Goal: Complete application form: Complete application form

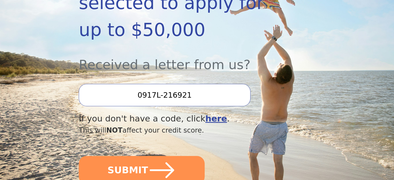
scroll to position [149, 0]
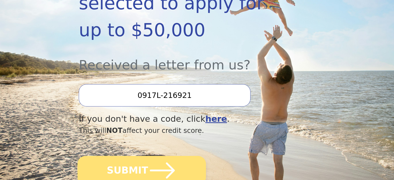
click at [148, 156] on icon "submit" at bounding box center [162, 170] width 28 height 28
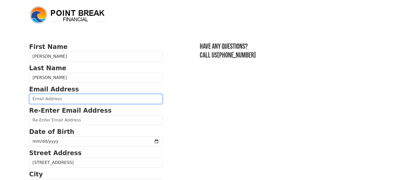
click at [31, 101] on input "email" at bounding box center [95, 99] width 133 height 10
type input "[EMAIL_ADDRESS][DOMAIN_NAME]"
type input "(786) 315-8130"
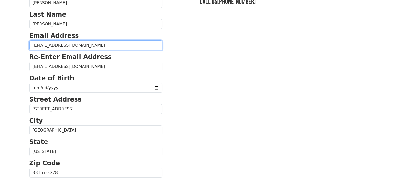
scroll to position [53, 0]
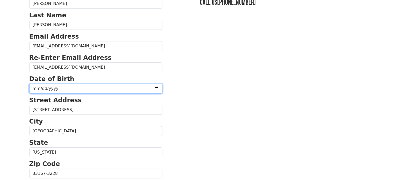
click at [41, 87] on input "date" at bounding box center [95, 89] width 133 height 10
click at [35, 89] on input "date" at bounding box center [95, 89] width 133 height 10
type input "[DATE]"
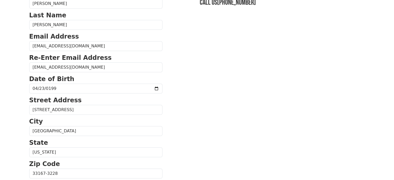
click at [175, 108] on section "First Name Frank Last Name Lopez-Melchor Email Address fralome970423@gmail.com …" at bounding box center [197, 173] width 336 height 369
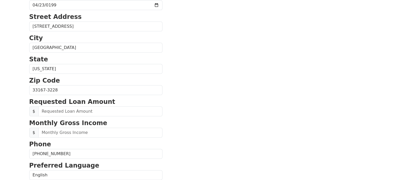
scroll to position [137, 0]
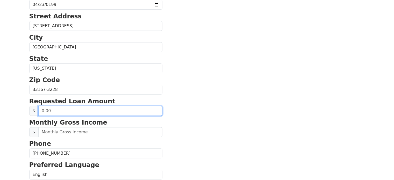
click at [54, 111] on input "text" at bounding box center [100, 111] width 124 height 10
type input "20,000.00"
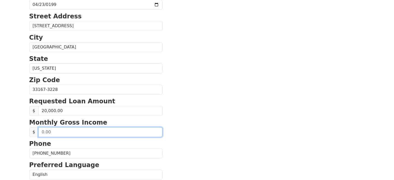
click at [61, 132] on input "text" at bounding box center [100, 132] width 124 height 10
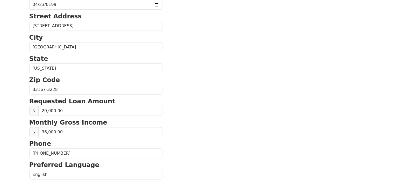
click at [174, 123] on section "First Name Frank Last Name Lopez-Melchor Email Address fralome970423@gmail.com …" at bounding box center [197, 89] width 336 height 369
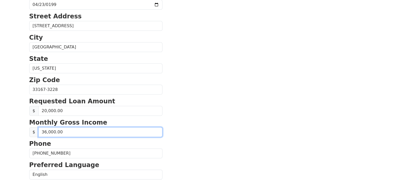
click at [47, 129] on input "36,000.00" at bounding box center [100, 132] width 124 height 10
type input "40,000.00"
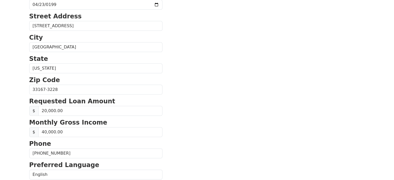
click at [192, 118] on section "First Name Frank Last Name Lopez-Melchor Email Address fralome970423@gmail.com …" at bounding box center [197, 89] width 336 height 369
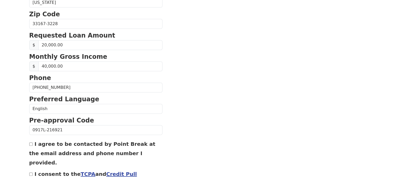
scroll to position [231, 0]
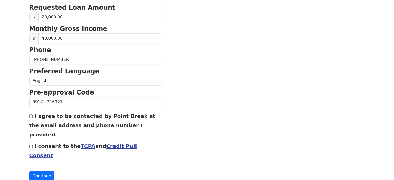
click at [30, 145] on input "I consent to the TCPA and Credit Pull Consent" at bounding box center [30, 146] width 3 height 3
checkbox input "true"
click at [47, 171] on button "Continue" at bounding box center [41, 176] width 25 height 10
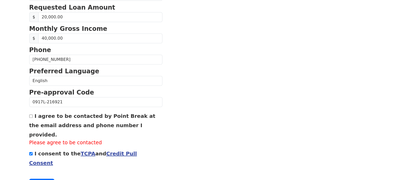
click at [32, 114] on input "I agree to be contacted by Point Break at the email address and phone number I …" at bounding box center [30, 115] width 3 height 3
checkbox input "true"
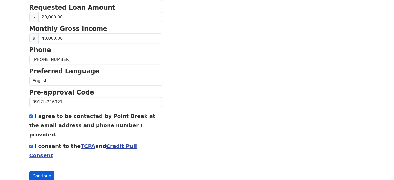
click at [48, 171] on button "Continue" at bounding box center [41, 176] width 25 height 10
